Goal: Communication & Community: Answer question/provide support

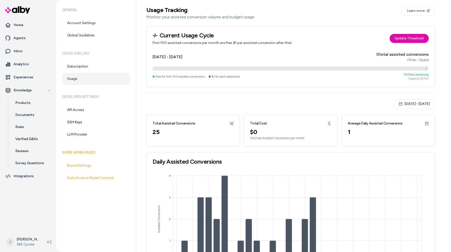
click at [226, 113] on div "Usage Tracking Monitor your assisted conversion volume and budget usage Learn m…" at bounding box center [290, 141] width 289 height 271
click at [267, 105] on div "Jul 24, 2025 - Aug 23, 2025" at bounding box center [290, 104] width 289 height 10
click at [196, 34] on h3 "Current Usage Cycle" at bounding box center [223, 35] width 140 height 6
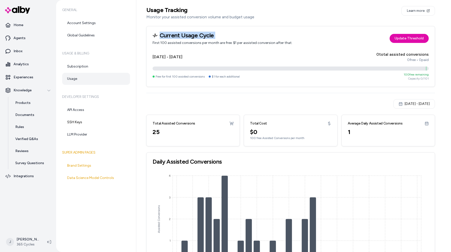
copy h3 "Current Usage Cycle"
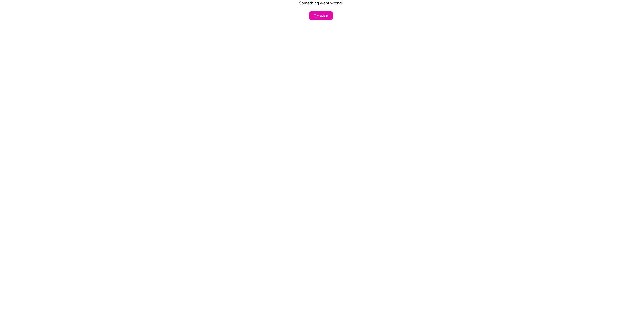
drag, startPoint x: 391, startPoint y: 133, endPoint x: 404, endPoint y: 156, distance: 26.4
click at [391, 20] on html "Something went wrong! Try again" at bounding box center [321, 10] width 642 height 20
click at [408, 20] on html "Something went wrong! Try again" at bounding box center [321, 10] width 642 height 20
drag, startPoint x: 411, startPoint y: 145, endPoint x: 411, endPoint y: 149, distance: 3.3
click at [411, 20] on html "Something went wrong! Try again" at bounding box center [321, 10] width 642 height 20
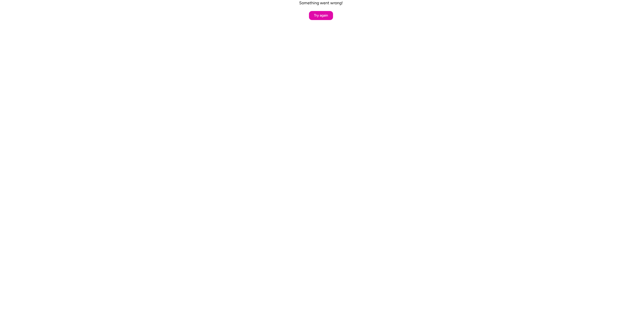
click at [417, 20] on html "Something went wrong! Try again" at bounding box center [321, 10] width 642 height 20
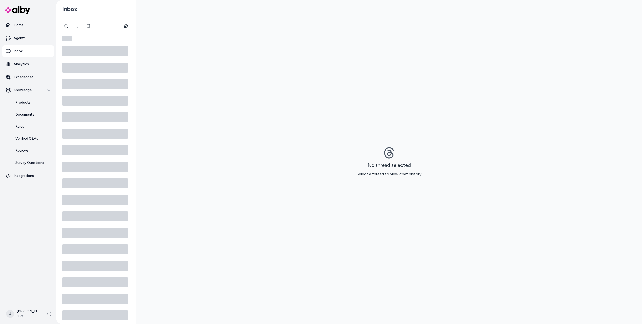
click at [174, 179] on div "No thread selected Select a thread to view chat history." at bounding box center [389, 162] width 506 height 324
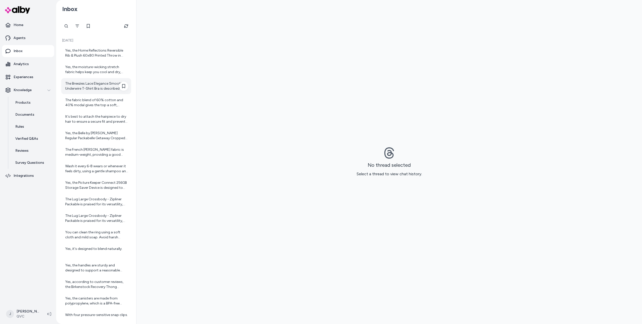
click at [73, 84] on div "The Breezies Lace Elegance Smooth Underwire T-Shirt Bra is described as having …" at bounding box center [96, 86] width 63 height 10
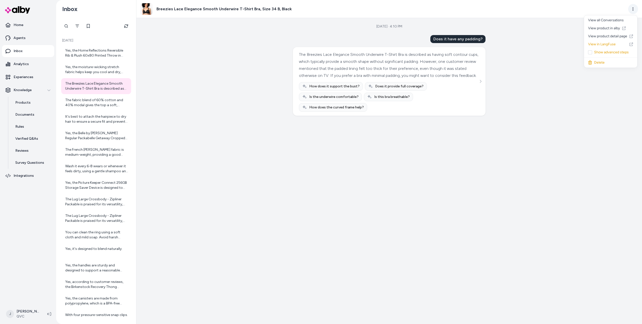
click at [630, 11] on html "Home Agents Inbox Analytics Experiences Knowledge Products Documents Rules Veri…" at bounding box center [321, 162] width 642 height 324
click at [234, 176] on html "Home Agents Inbox Analytics Experiences Knowledge Products Documents Rules Veri…" at bounding box center [321, 162] width 642 height 324
click at [277, 126] on div "Aug 11, 2025 · 4:10 PM Does it have any padding? The Breezies Lace Elegance Smo…" at bounding box center [389, 171] width 506 height 306
click at [363, 8] on div "Breezies Lace Elegance Smooth Underwire T-Shirt Bra, Size 34 B, Black" at bounding box center [382, 9] width 484 height 12
drag, startPoint x: 505, startPoint y: 178, endPoint x: 504, endPoint y: 181, distance: 3.3
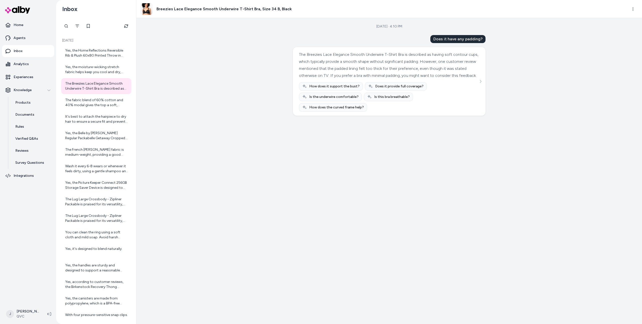
click at [506, 178] on div "Aug 11, 2025 · 4:10 PM Does it have any padding? The Breezies Lace Elegance Smo…" at bounding box center [389, 171] width 506 height 306
